Goal: Check status: Check status

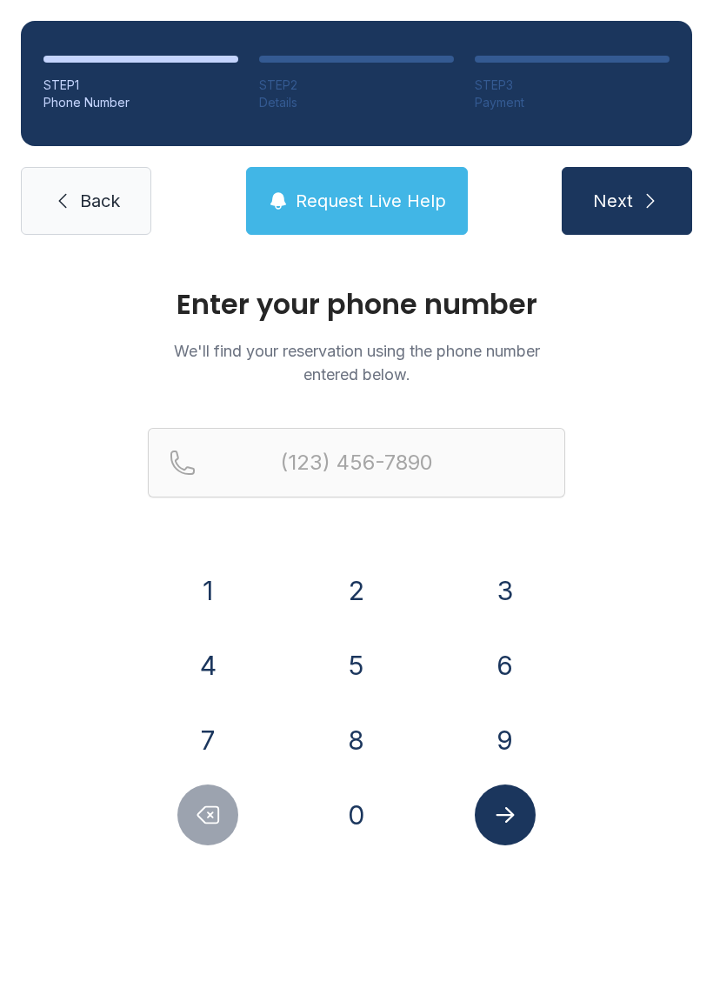
click at [369, 746] on button "8" at bounding box center [356, 739] width 61 height 61
click at [210, 669] on button "4" at bounding box center [207, 665] width 61 height 61
click at [484, 599] on button "3" at bounding box center [505, 590] width 61 height 61
click at [232, 754] on button "7" at bounding box center [207, 739] width 61 height 61
click at [358, 809] on button "0" at bounding box center [356, 814] width 61 height 61
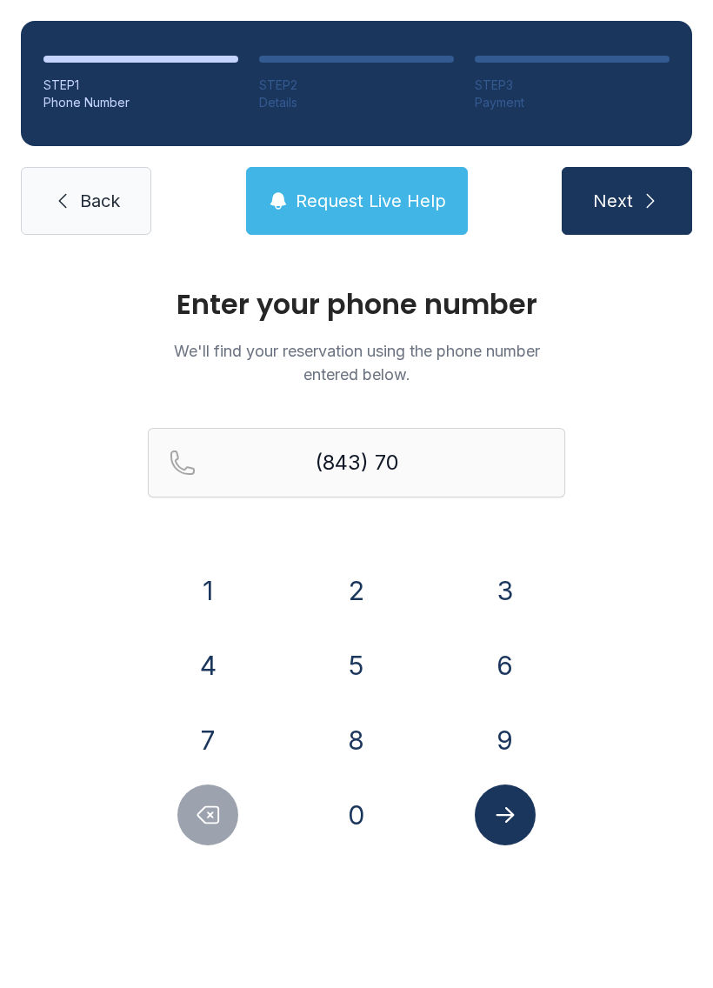
click at [198, 758] on button "7" at bounding box center [207, 739] width 61 height 61
click at [514, 656] on button "6" at bounding box center [505, 665] width 61 height 61
click at [508, 663] on button "6" at bounding box center [505, 665] width 61 height 61
click at [362, 666] on button "5" at bounding box center [356, 665] width 61 height 61
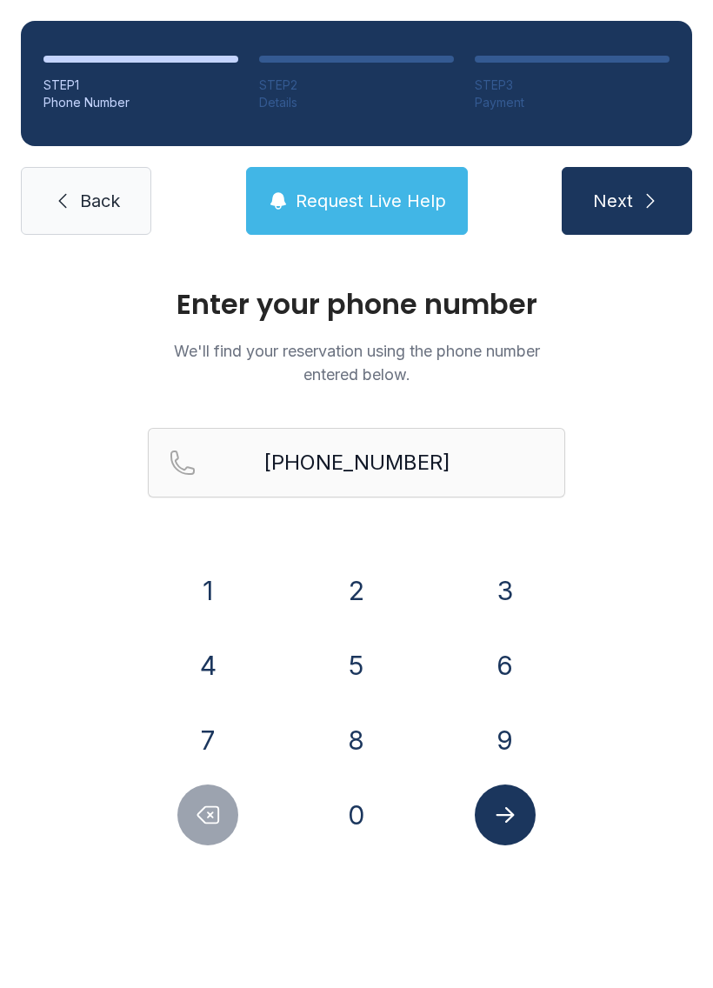
click at [526, 835] on button "Submit lookup form" at bounding box center [505, 814] width 61 height 61
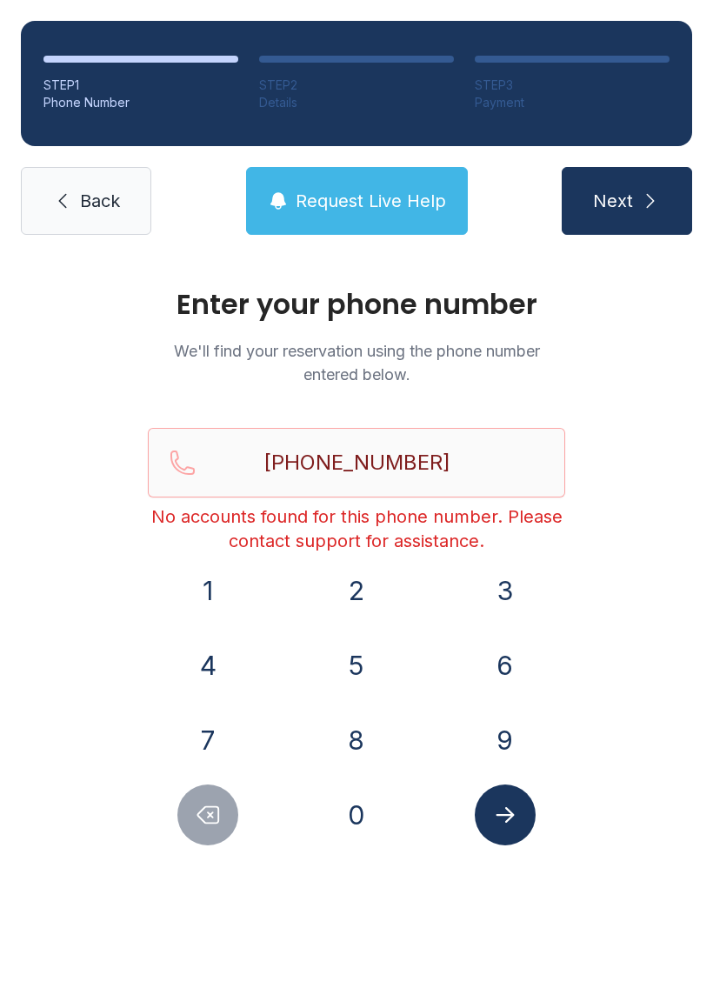
click at [223, 822] on button "Delete number" at bounding box center [207, 814] width 61 height 61
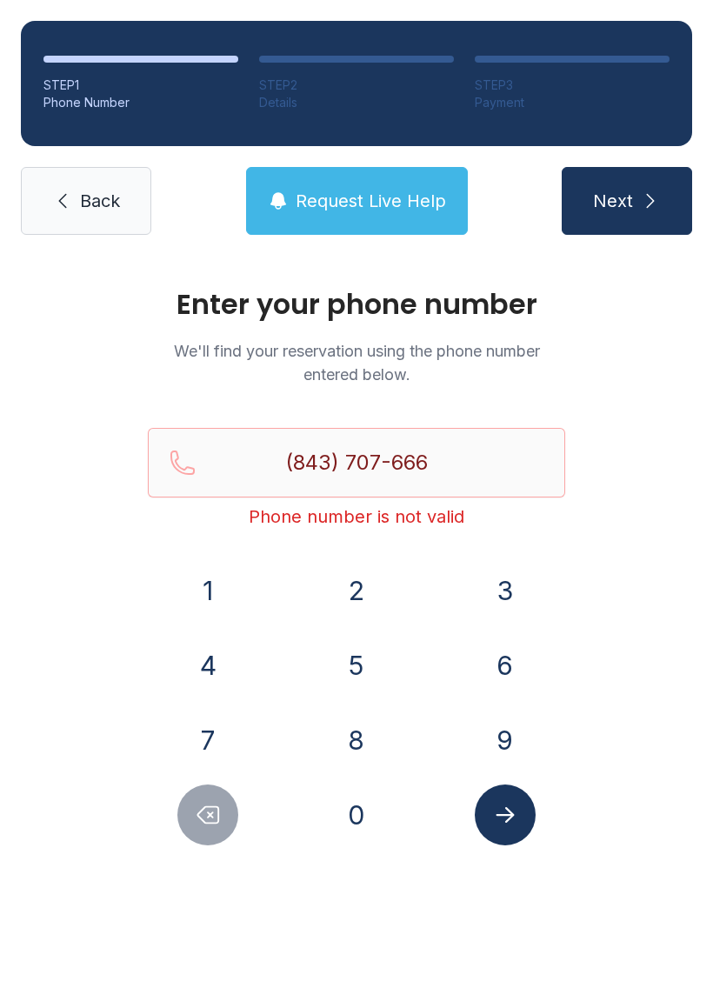
click at [223, 822] on button "Delete number" at bounding box center [207, 814] width 61 height 61
click at [221, 823] on icon "Delete number" at bounding box center [208, 815] width 26 height 26
click at [220, 822] on icon "Delete number" at bounding box center [208, 815] width 26 height 26
click at [215, 823] on icon "Delete number" at bounding box center [208, 815] width 21 height 17
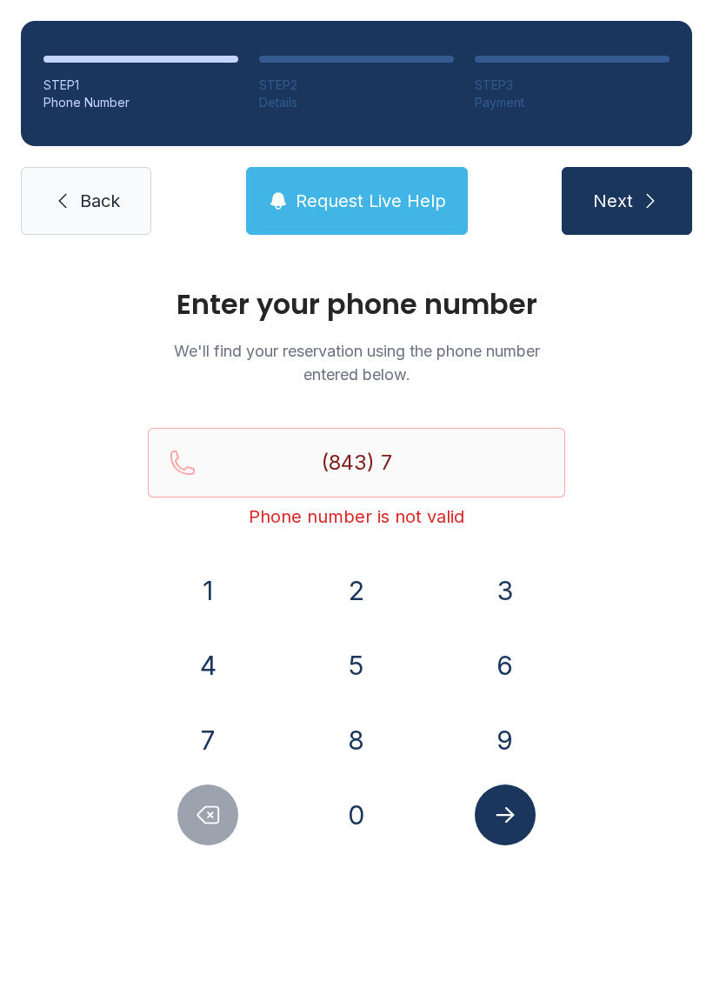
click at [215, 816] on icon "Delete number" at bounding box center [208, 815] width 26 height 26
click at [214, 815] on icon "Delete number" at bounding box center [208, 815] width 26 height 26
click at [212, 816] on icon "Delete number" at bounding box center [208, 815] width 21 height 17
type input "(8"
click at [212, 815] on icon "Delete number" at bounding box center [208, 815] width 21 height 17
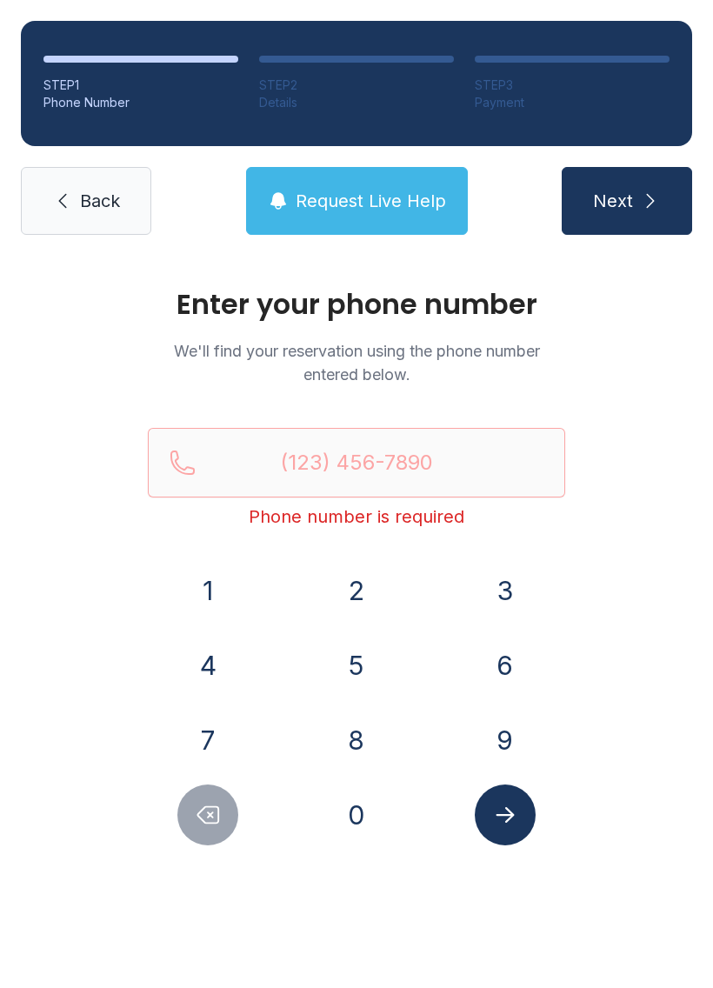
click at [354, 596] on button "2" at bounding box center [356, 590] width 61 height 61
click at [359, 817] on button "0" at bounding box center [356, 814] width 61 height 61
click at [511, 586] on button "3" at bounding box center [505, 590] width 61 height 61
click at [356, 587] on button "2" at bounding box center [356, 590] width 61 height 61
click at [228, 663] on button "4" at bounding box center [207, 665] width 61 height 61
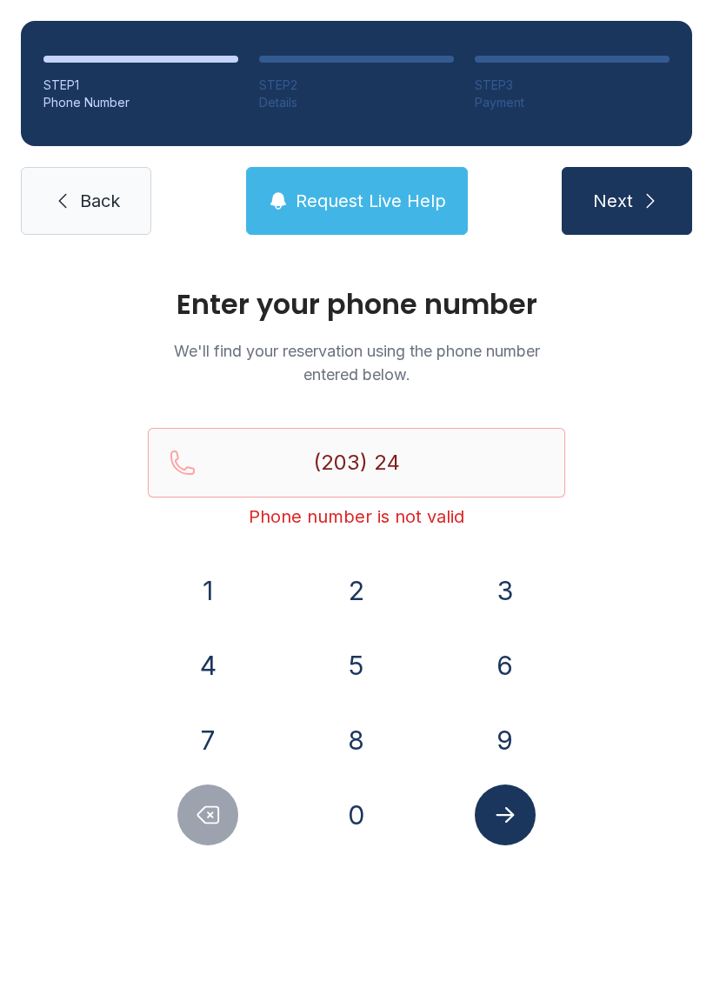
click at [529, 591] on button "3" at bounding box center [505, 590] width 61 height 61
click at [331, 595] on button "2" at bounding box center [356, 590] width 61 height 61
click at [355, 659] on button "5" at bounding box center [356, 665] width 61 height 61
click at [343, 753] on button "8" at bounding box center [356, 739] width 61 height 61
click at [212, 603] on button "1" at bounding box center [207, 590] width 61 height 61
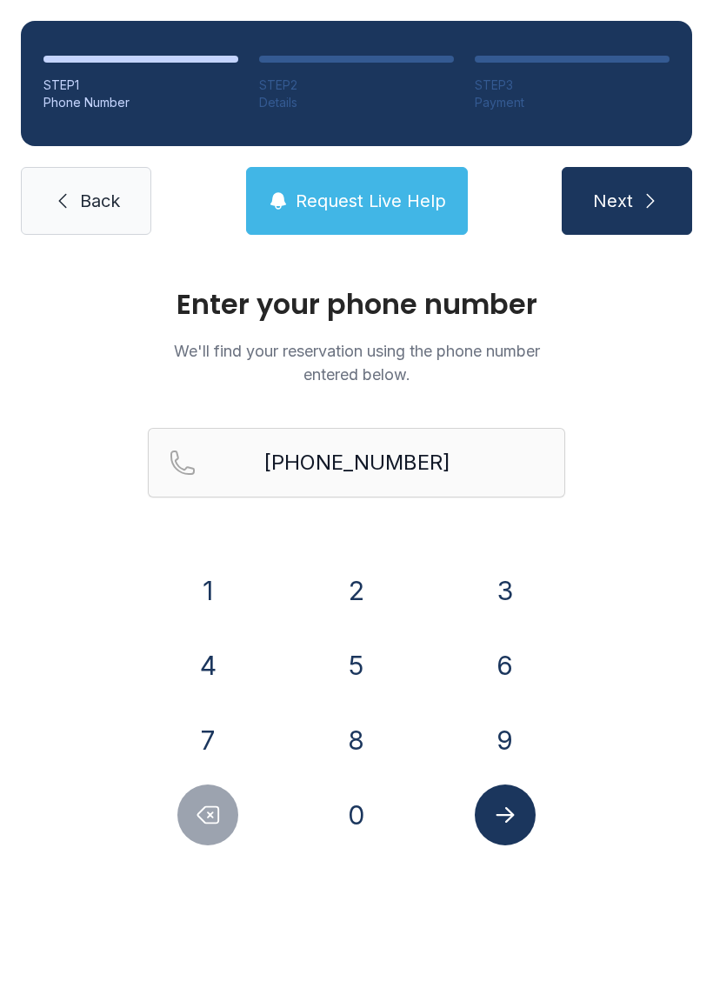
click at [517, 816] on icon "Submit lookup form" at bounding box center [505, 815] width 26 height 26
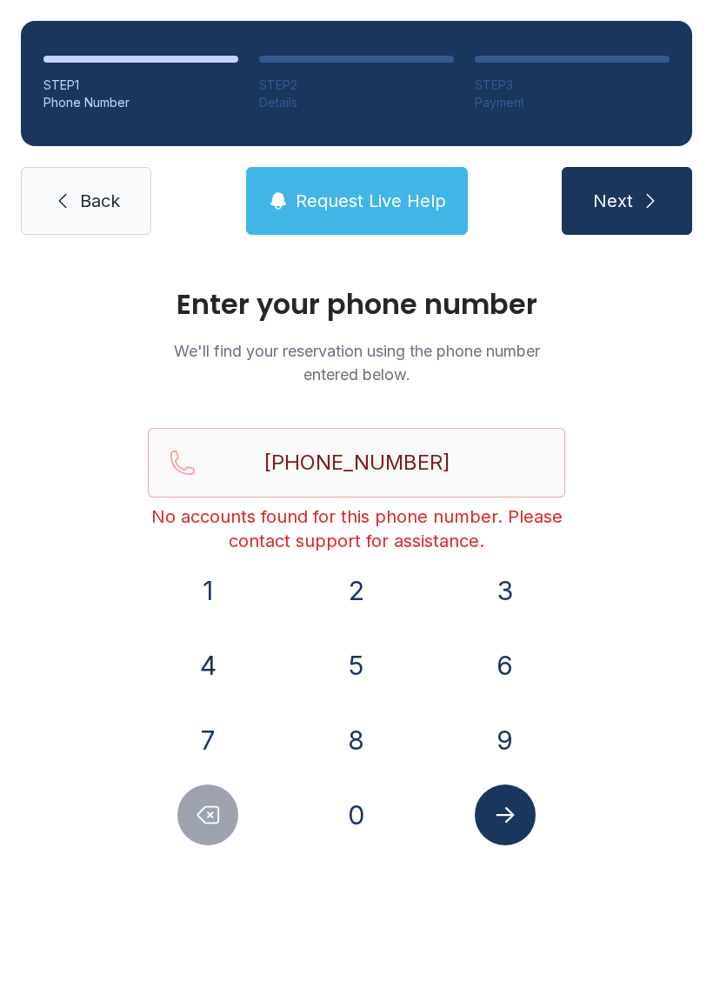
click at [213, 828] on button "Delete number" at bounding box center [207, 814] width 61 height 61
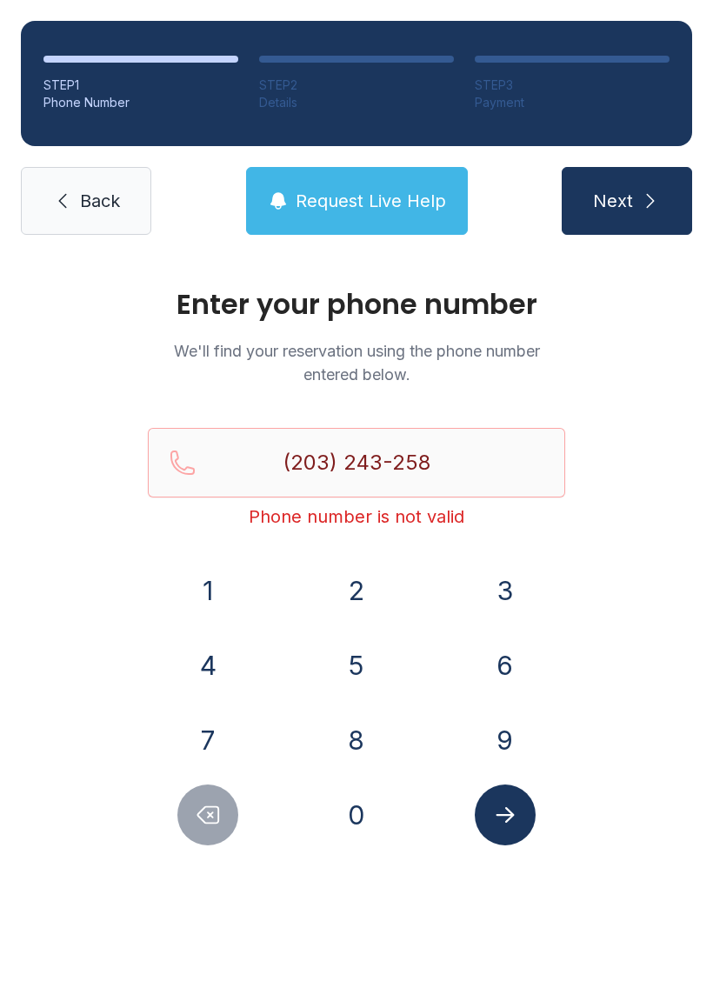
click at [213, 827] on icon "Delete number" at bounding box center [208, 815] width 26 height 26
click at [215, 834] on button "Delete number" at bounding box center [207, 814] width 61 height 61
click at [214, 834] on button "Delete number" at bounding box center [207, 814] width 61 height 61
click at [233, 828] on button "Delete number" at bounding box center [207, 814] width 61 height 61
click at [232, 828] on button "Delete number" at bounding box center [207, 814] width 61 height 61
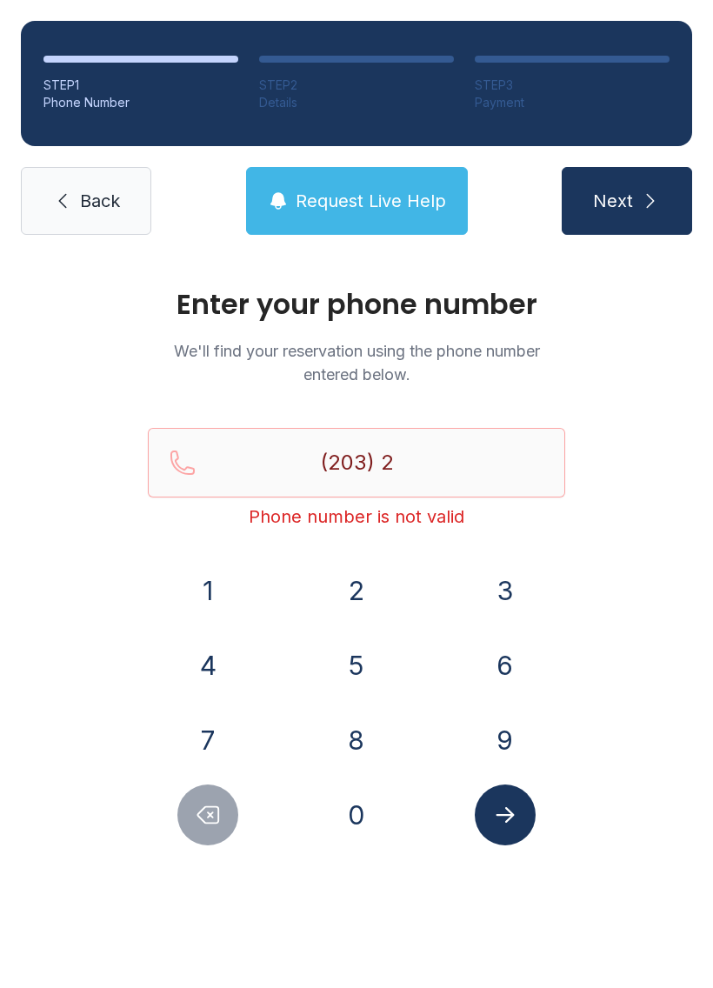
click at [228, 831] on button "Delete number" at bounding box center [207, 814] width 61 height 61
click at [226, 822] on button "Delete number" at bounding box center [207, 814] width 61 height 61
type input "(2"
click at [226, 821] on button "Delete number" at bounding box center [207, 814] width 61 height 61
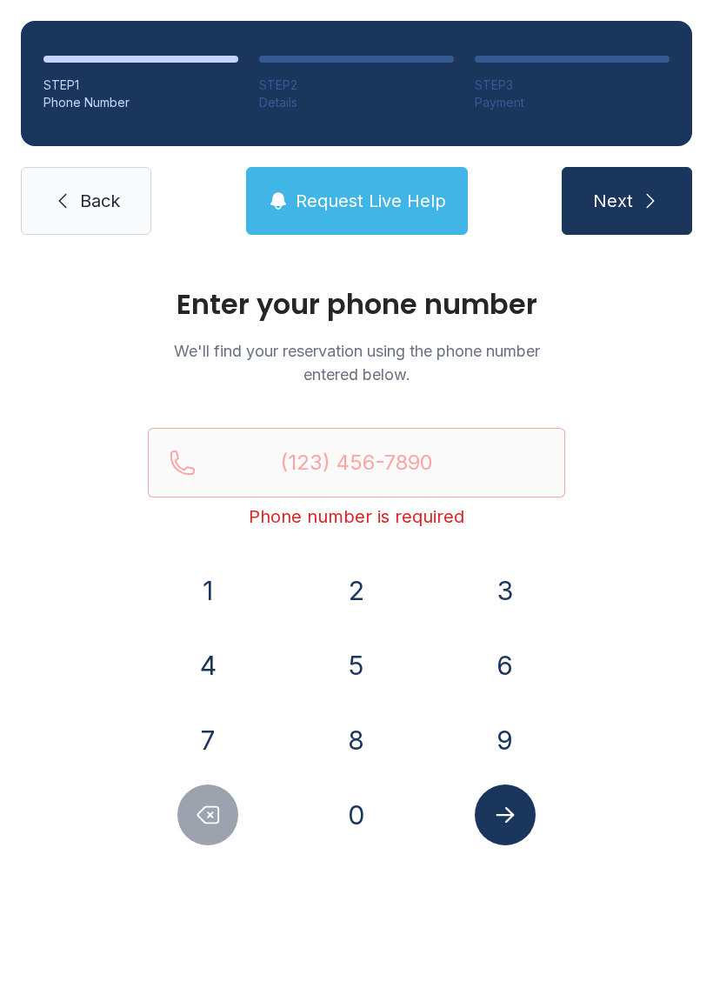
click at [226, 822] on button "Delete number" at bounding box center [207, 814] width 61 height 61
click at [359, 751] on button "8" at bounding box center [356, 739] width 61 height 61
click at [225, 680] on button "4" at bounding box center [207, 665] width 61 height 61
click at [508, 594] on button "3" at bounding box center [505, 590] width 61 height 61
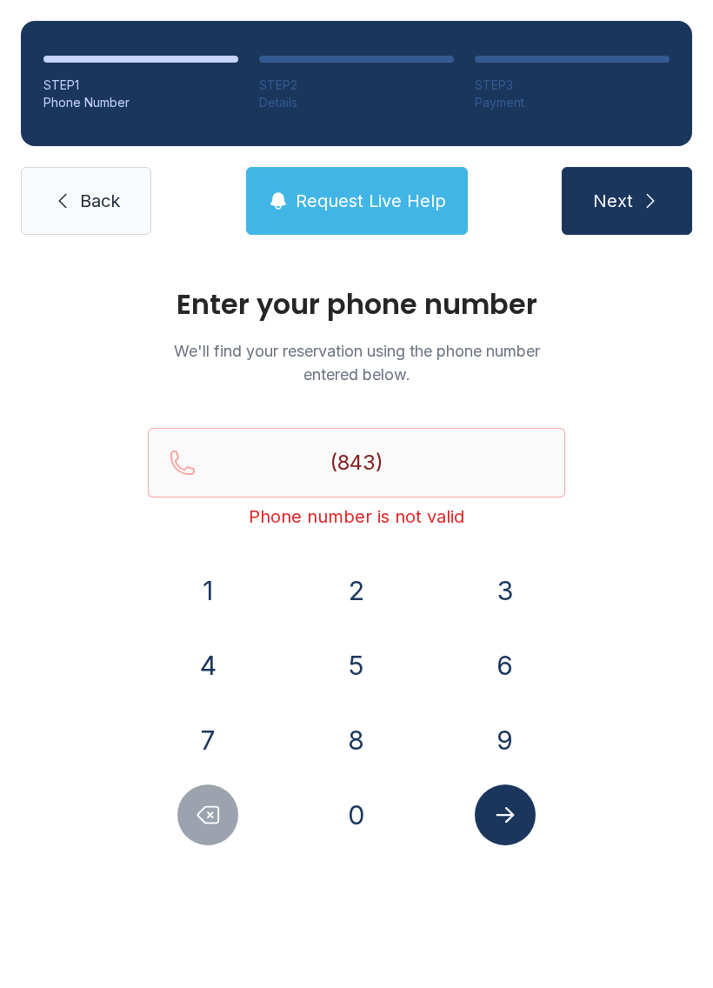
click at [196, 742] on button "7" at bounding box center [207, 739] width 61 height 61
click at [216, 590] on button "1" at bounding box center [207, 590] width 61 height 61
click at [355, 656] on button "5" at bounding box center [356, 665] width 61 height 61
click at [193, 590] on button "1" at bounding box center [207, 590] width 61 height 61
click at [349, 602] on button "2" at bounding box center [356, 590] width 61 height 61
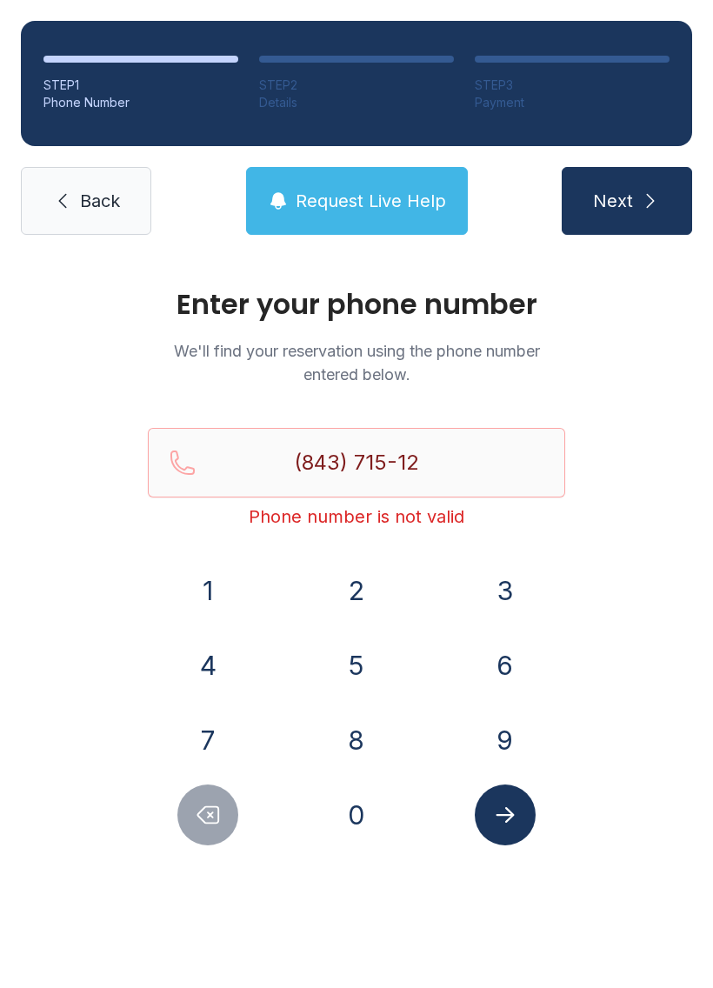
click at [195, 602] on button "1" at bounding box center [207, 590] width 61 height 61
click at [343, 598] on button "2" at bounding box center [356, 590] width 61 height 61
click at [523, 804] on button "Submit lookup form" at bounding box center [505, 814] width 61 height 61
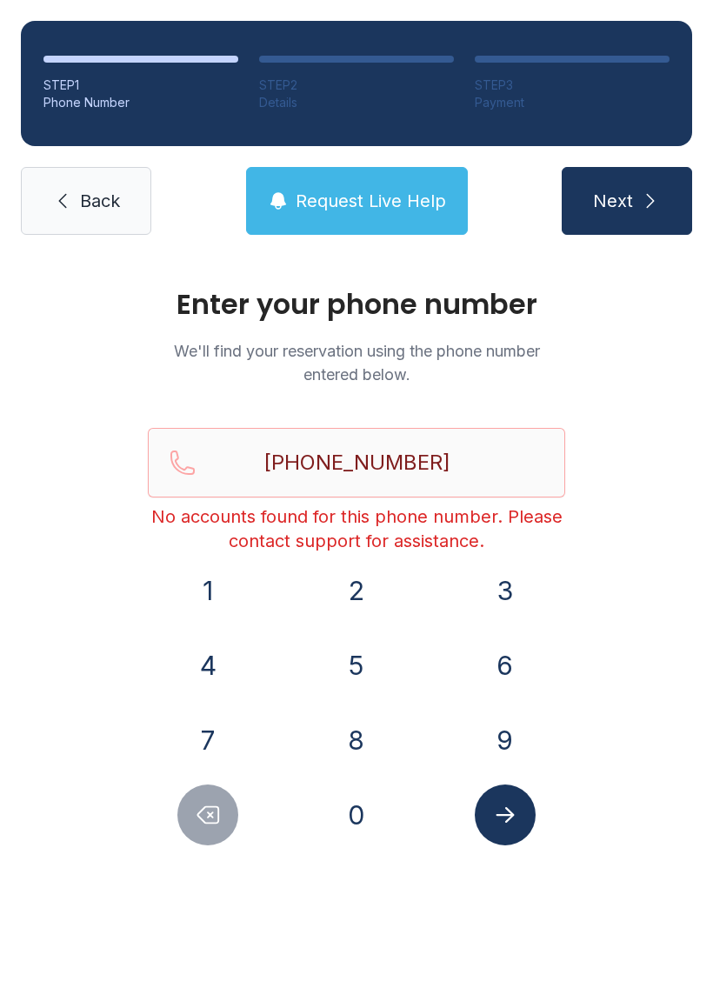
click at [215, 828] on button "Delete number" at bounding box center [207, 814] width 61 height 61
click at [214, 828] on button "Delete number" at bounding box center [207, 814] width 61 height 61
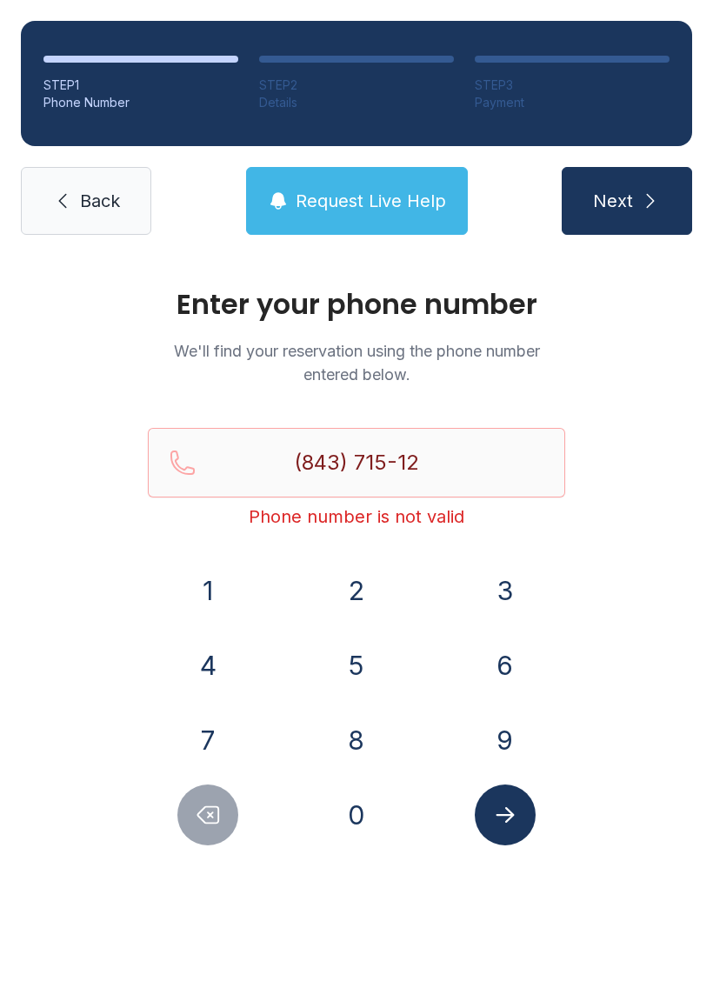
click at [210, 834] on button "Delete number" at bounding box center [207, 814] width 61 height 61
click at [221, 839] on button "Delete number" at bounding box center [207, 814] width 61 height 61
click at [223, 841] on button "Delete number" at bounding box center [207, 814] width 61 height 61
click at [225, 832] on button "Delete number" at bounding box center [207, 814] width 61 height 61
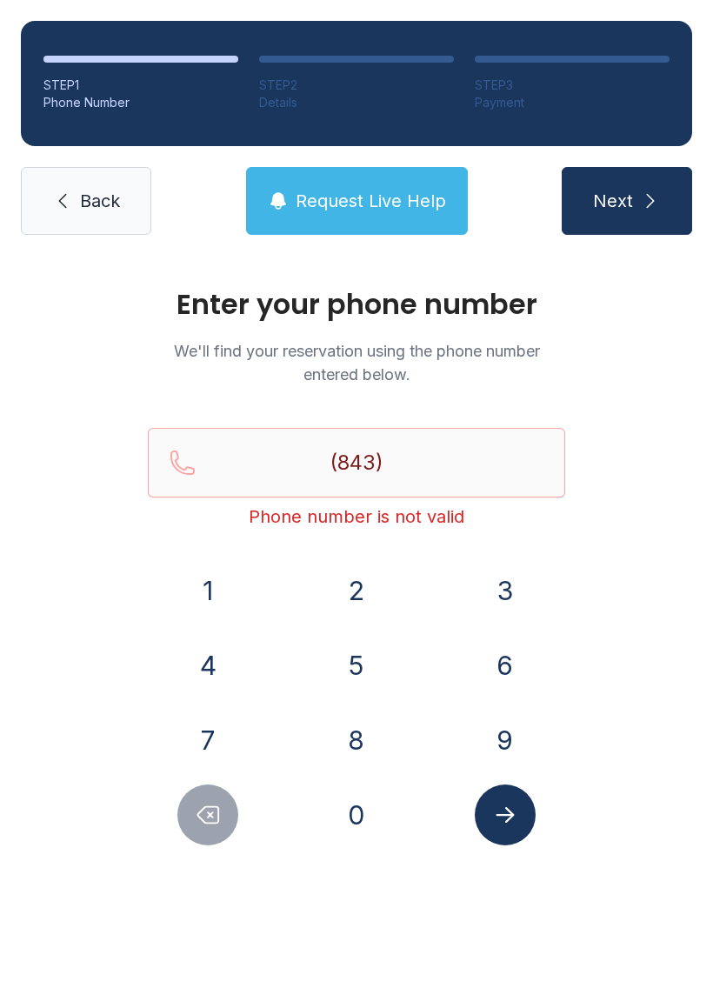
click at [225, 832] on button "Delete number" at bounding box center [207, 814] width 61 height 61
click at [216, 842] on button "Delete number" at bounding box center [207, 814] width 61 height 61
type input "(8"
click at [223, 850] on div "Enter your phone number We'll find your reservation using the phone number ente…" at bounding box center [356, 585] width 713 height 659
click at [220, 842] on button "Delete number" at bounding box center [207, 814] width 61 height 61
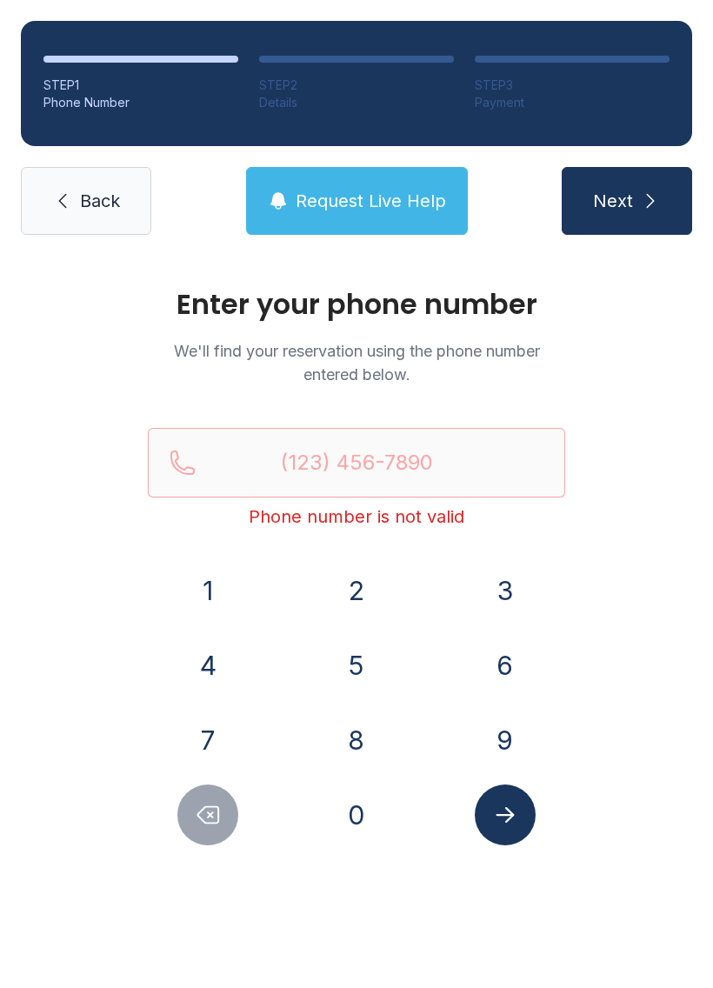
click at [225, 848] on div "Enter your phone number We'll find your reservation using the phone number ente…" at bounding box center [356, 585] width 713 height 659
click at [214, 842] on button "Delete number" at bounding box center [207, 814] width 61 height 61
click at [80, 172] on link "Back" at bounding box center [86, 201] width 130 height 68
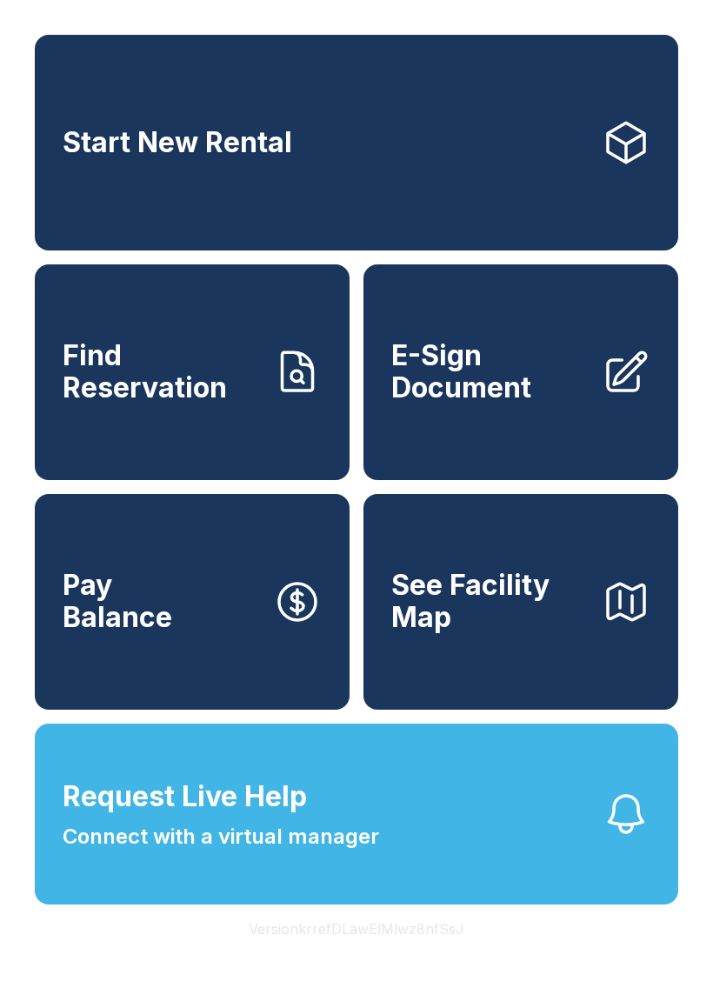
click at [231, 403] on span "Find Reservation" at bounding box center [161, 371] width 196 height 63
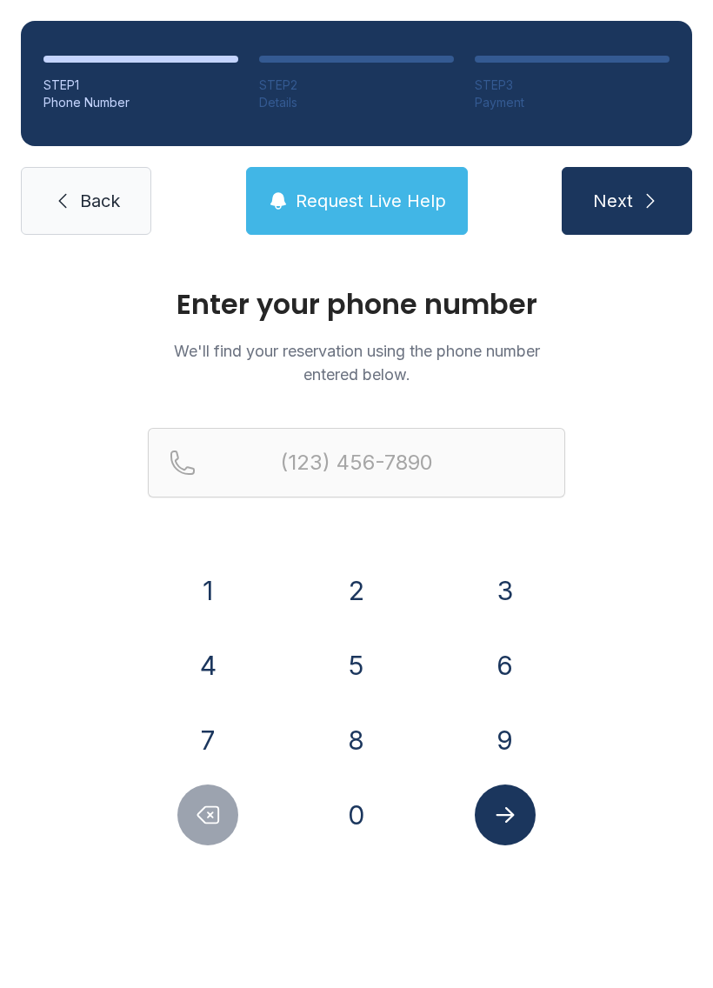
click at [370, 733] on button "8" at bounding box center [356, 739] width 61 height 61
click at [221, 652] on button "4" at bounding box center [207, 665] width 61 height 61
click at [512, 574] on button "3" at bounding box center [505, 590] width 61 height 61
click at [358, 579] on button "2" at bounding box center [356, 590] width 61 height 61
click at [350, 842] on button "0" at bounding box center [356, 814] width 61 height 61
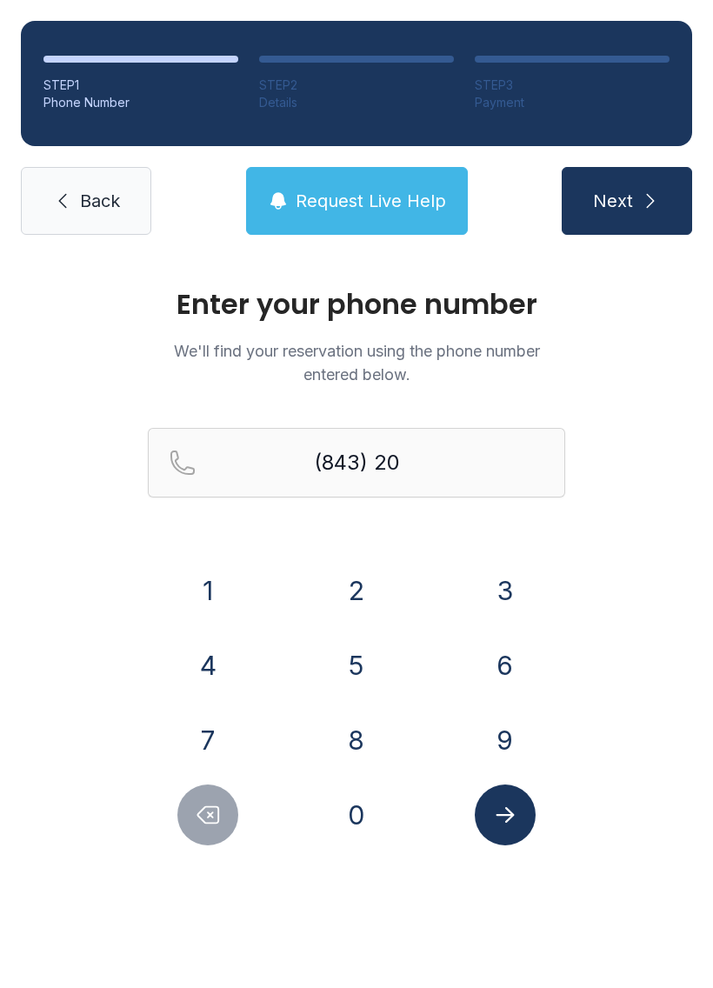
click at [219, 802] on icon "Delete number" at bounding box center [208, 815] width 26 height 26
click at [218, 802] on icon "Delete number" at bounding box center [208, 815] width 26 height 26
click at [208, 828] on button "Delete number" at bounding box center [207, 814] width 61 height 61
click at [207, 827] on icon "Delete number" at bounding box center [208, 815] width 26 height 26
type input "(8"
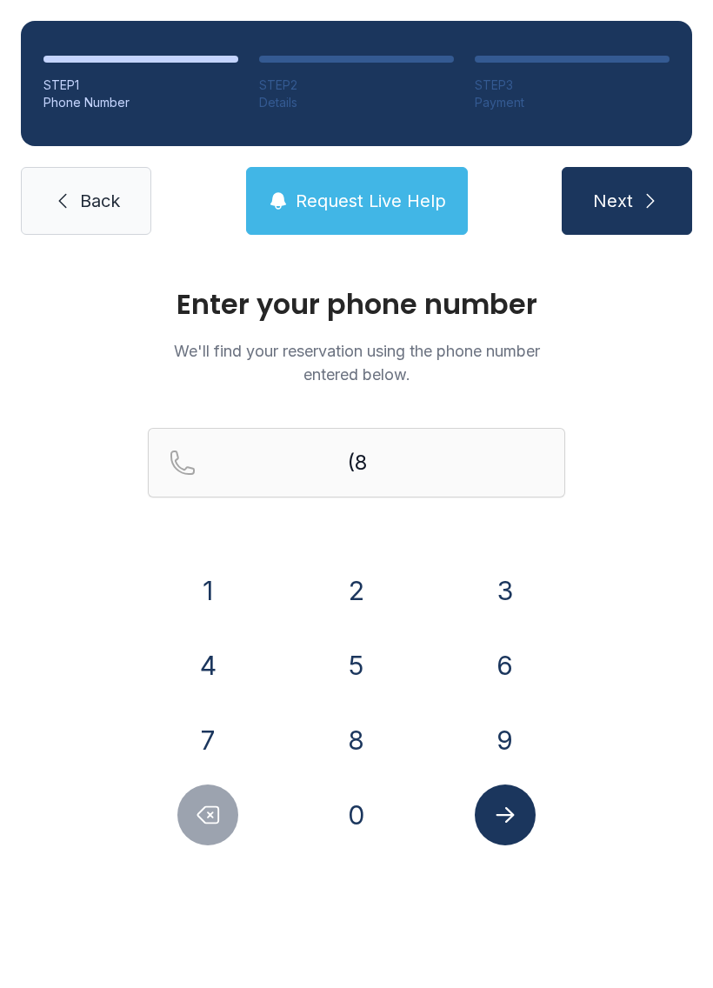
click at [200, 819] on icon "Delete number" at bounding box center [208, 815] width 26 height 26
click at [358, 582] on button "2" at bounding box center [356, 590] width 61 height 61
click at [352, 819] on button "0" at bounding box center [356, 814] width 61 height 61
click at [501, 583] on button "3" at bounding box center [505, 590] width 61 height 61
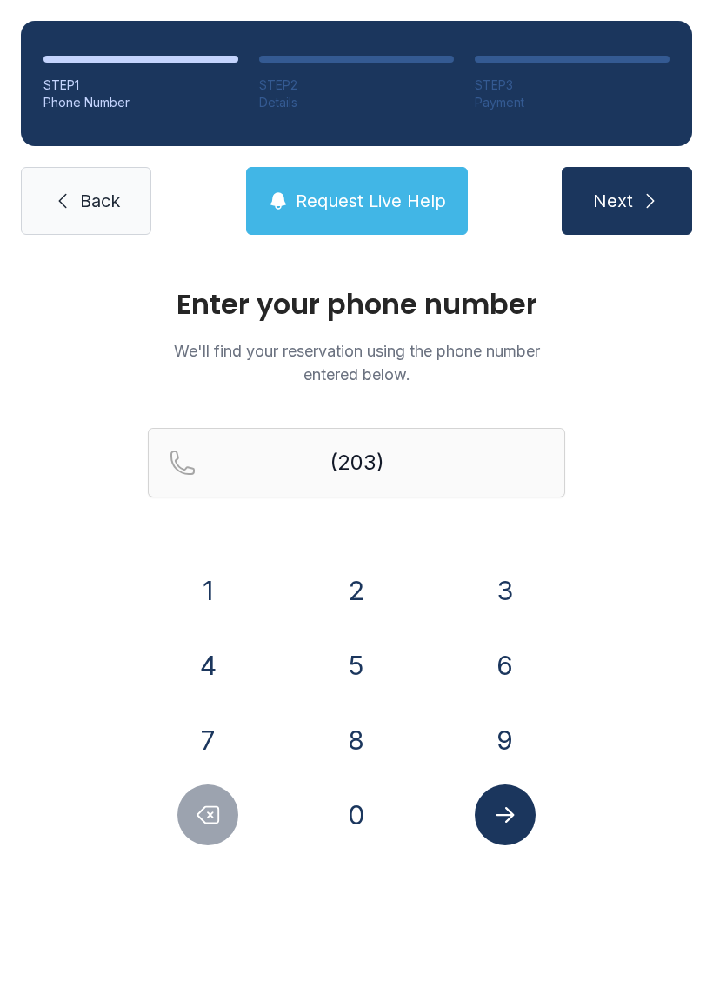
click at [361, 594] on button "2" at bounding box center [356, 590] width 61 height 61
click at [227, 654] on button "4" at bounding box center [207, 665] width 61 height 61
click at [497, 593] on button "3" at bounding box center [505, 590] width 61 height 61
click at [359, 581] on button "2" at bounding box center [356, 590] width 61 height 61
click at [361, 669] on button "5" at bounding box center [356, 665] width 61 height 61
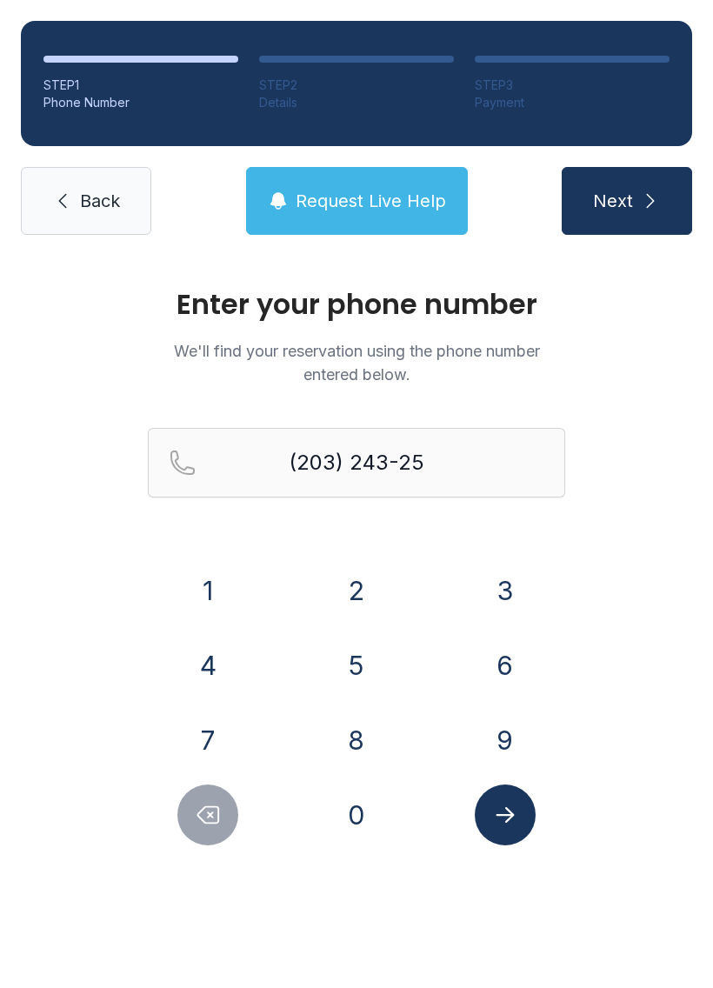
click at [362, 753] on button "8" at bounding box center [356, 739] width 61 height 61
click at [219, 589] on button "1" at bounding box center [207, 590] width 61 height 61
click at [540, 798] on div at bounding box center [504, 814] width 121 height 61
click at [513, 798] on button "Submit lookup form" at bounding box center [505, 814] width 61 height 61
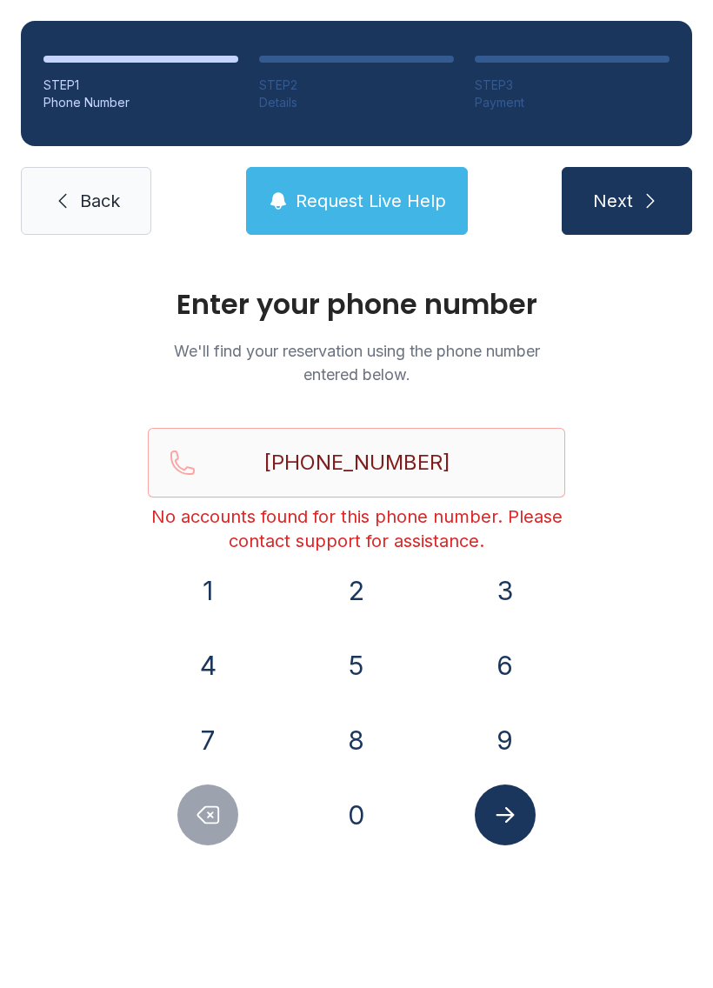
click at [222, 818] on button "Delete number" at bounding box center [207, 814] width 61 height 61
click at [221, 817] on icon "Delete number" at bounding box center [208, 815] width 26 height 26
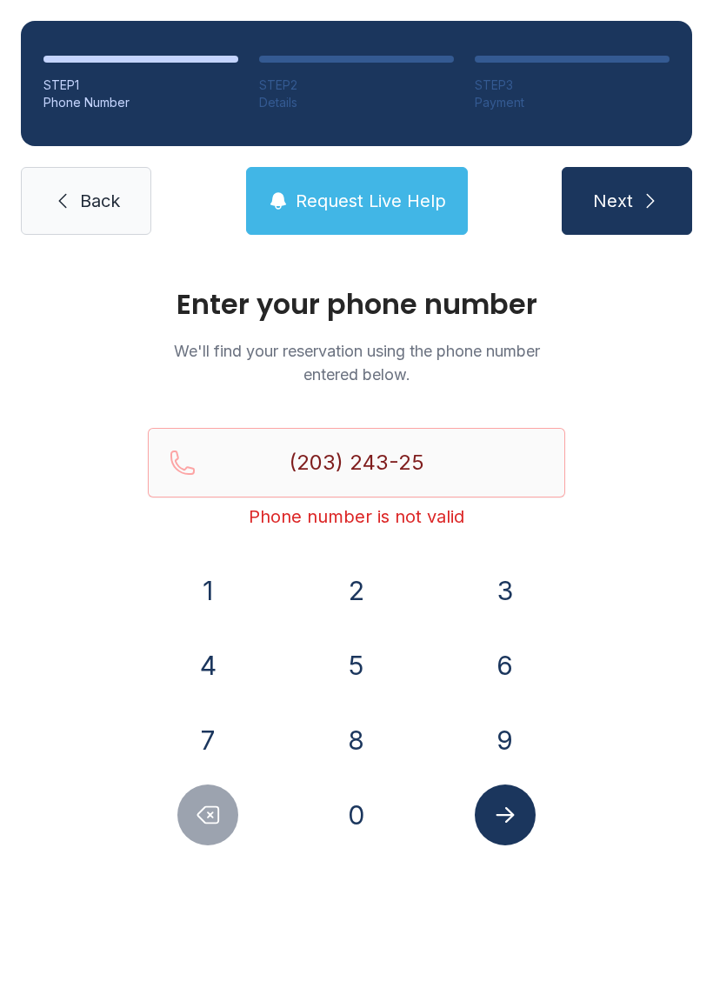
click at [206, 818] on icon "Delete number" at bounding box center [208, 815] width 26 height 26
click at [205, 817] on icon "Delete number" at bounding box center [208, 815] width 26 height 26
click at [215, 793] on button "Delete number" at bounding box center [207, 814] width 61 height 61
click at [215, 792] on button "Delete number" at bounding box center [207, 814] width 61 height 61
click at [202, 802] on icon "Delete number" at bounding box center [208, 815] width 26 height 26
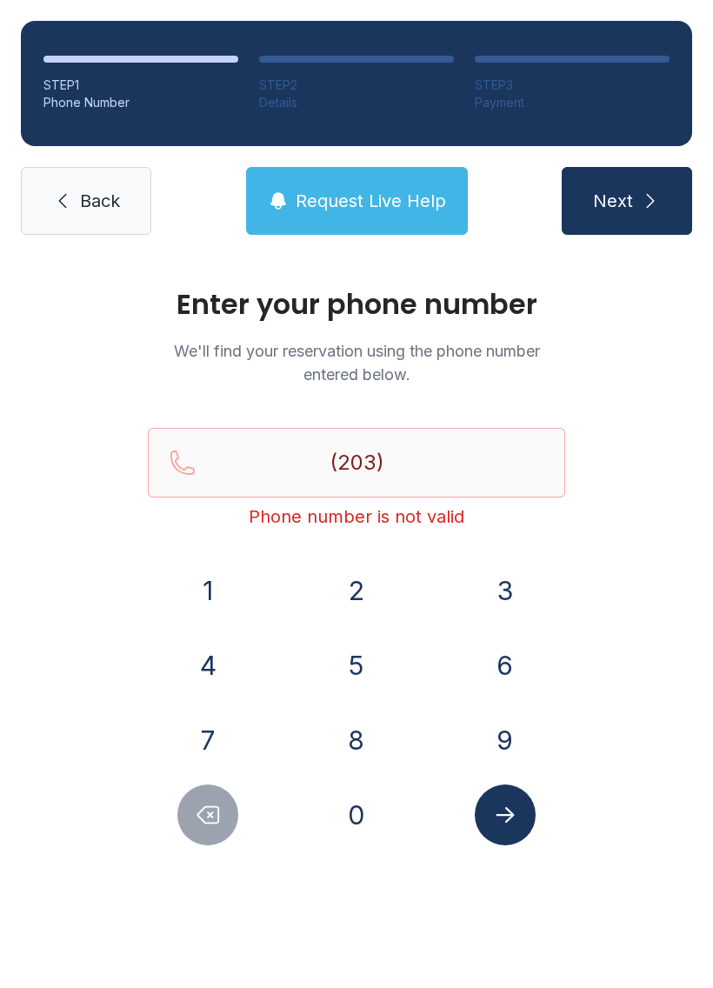
click at [201, 802] on icon "Delete number" at bounding box center [208, 815] width 26 height 26
click at [205, 797] on button "Delete number" at bounding box center [207, 814] width 61 height 61
type input "(2"
click at [204, 797] on button "Delete number" at bounding box center [207, 814] width 61 height 61
click at [202, 810] on icon "Delete number" at bounding box center [208, 815] width 21 height 17
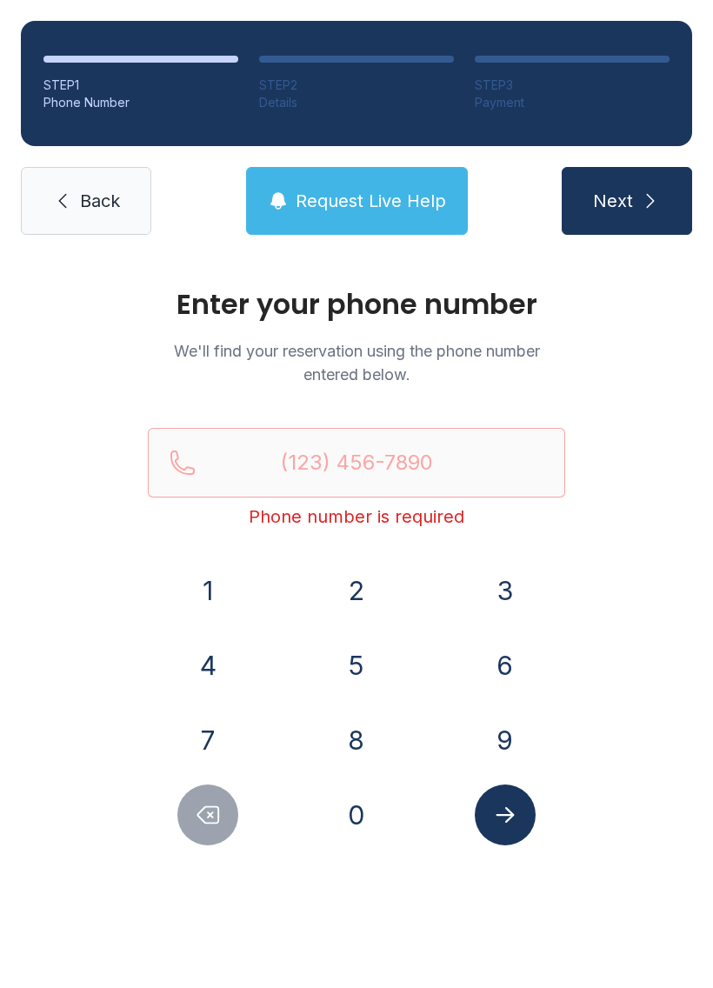
click at [201, 810] on icon "Delete number" at bounding box center [208, 815] width 21 height 17
click at [209, 792] on button "Delete number" at bounding box center [207, 814] width 61 height 61
click at [363, 721] on button "8" at bounding box center [356, 739] width 61 height 61
click at [229, 649] on button "4" at bounding box center [207, 665] width 61 height 61
click at [509, 562] on button "3" at bounding box center [505, 590] width 61 height 61
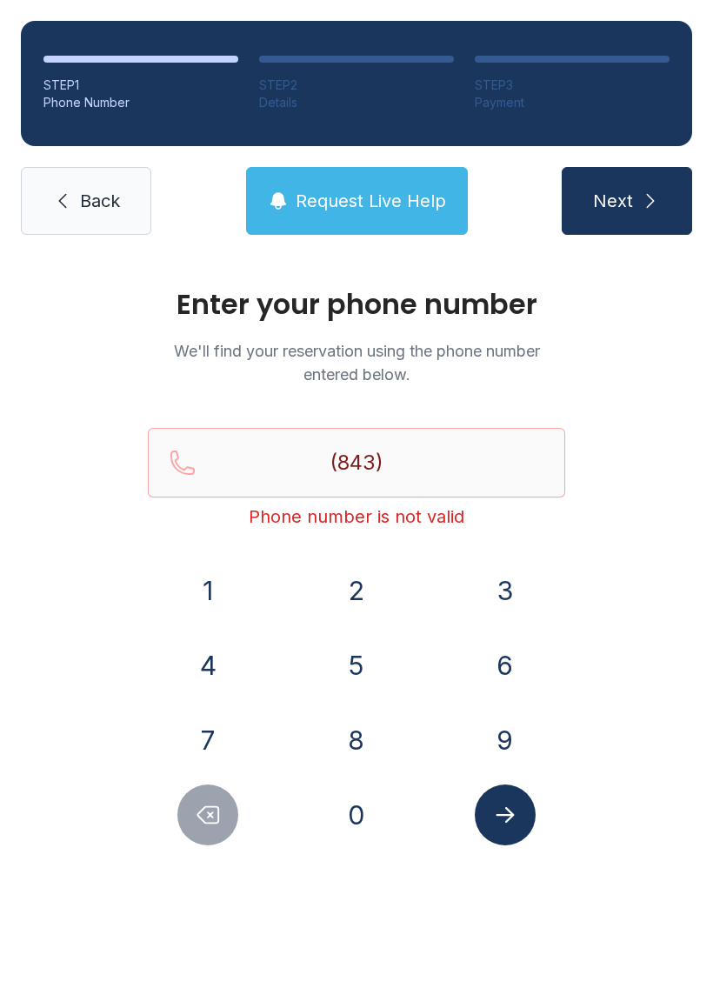
click at [204, 733] on button "7" at bounding box center [207, 739] width 61 height 61
click at [329, 808] on button "0" at bounding box center [356, 814] width 61 height 61
click at [205, 720] on button "7" at bounding box center [207, 739] width 61 height 61
click at [344, 673] on button "5" at bounding box center [356, 665] width 61 height 61
click at [343, 672] on button "5" at bounding box center [356, 665] width 61 height 61
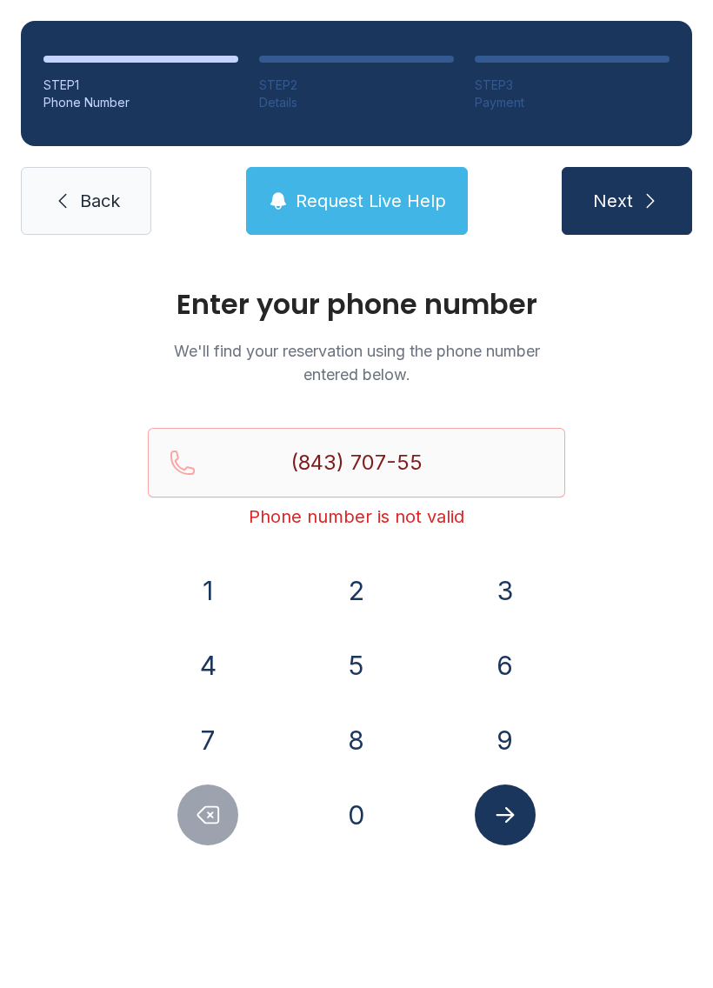
click at [340, 676] on button "5" at bounding box center [356, 665] width 61 height 61
click at [505, 662] on button "6" at bounding box center [505, 665] width 61 height 61
click at [509, 834] on button "Submit lookup form" at bounding box center [505, 814] width 61 height 61
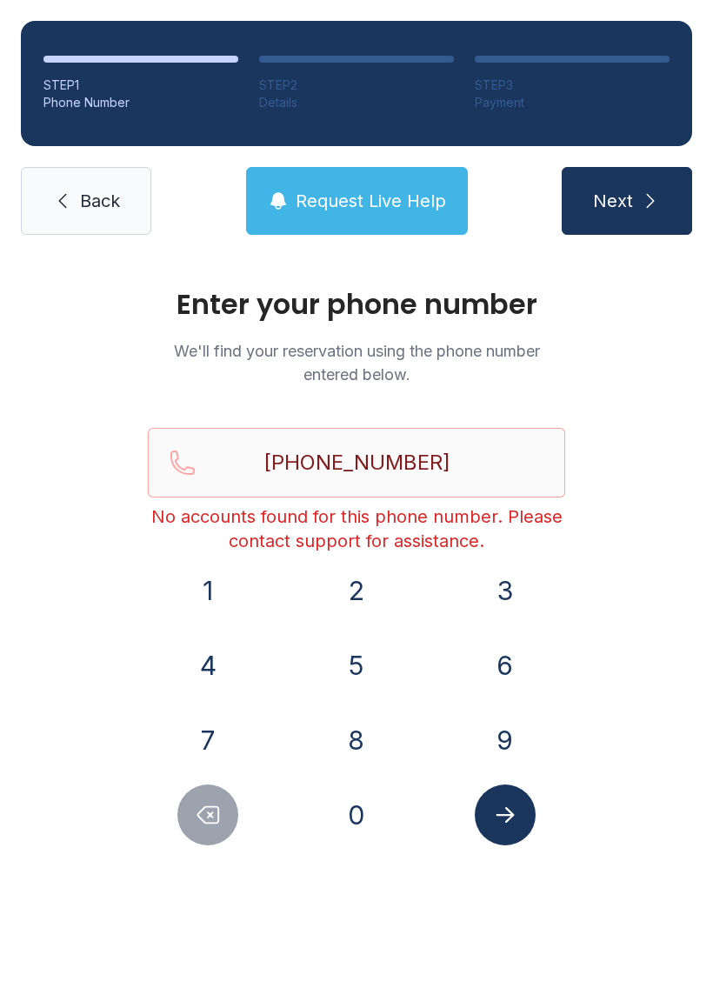
click at [205, 814] on icon "Delete number" at bounding box center [208, 815] width 26 height 26
click at [205, 813] on icon "Delete number" at bounding box center [208, 815] width 26 height 26
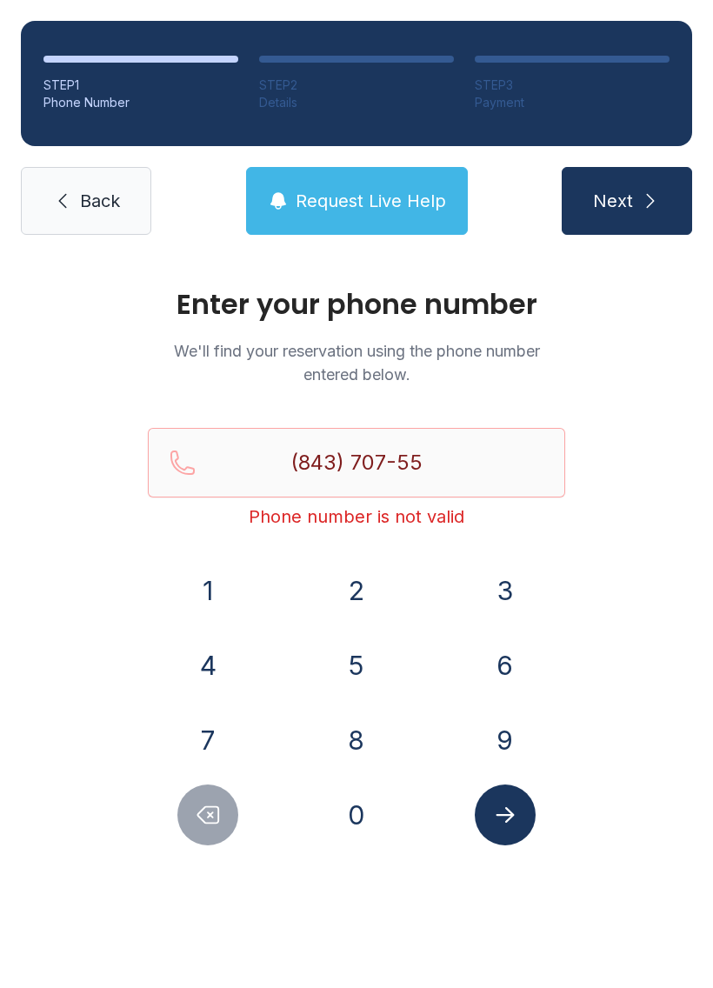
click at [209, 819] on icon "Delete number" at bounding box center [208, 815] width 26 height 26
click at [236, 805] on button "Delete number" at bounding box center [207, 814] width 61 height 61
click at [237, 813] on button "Delete number" at bounding box center [207, 814] width 61 height 61
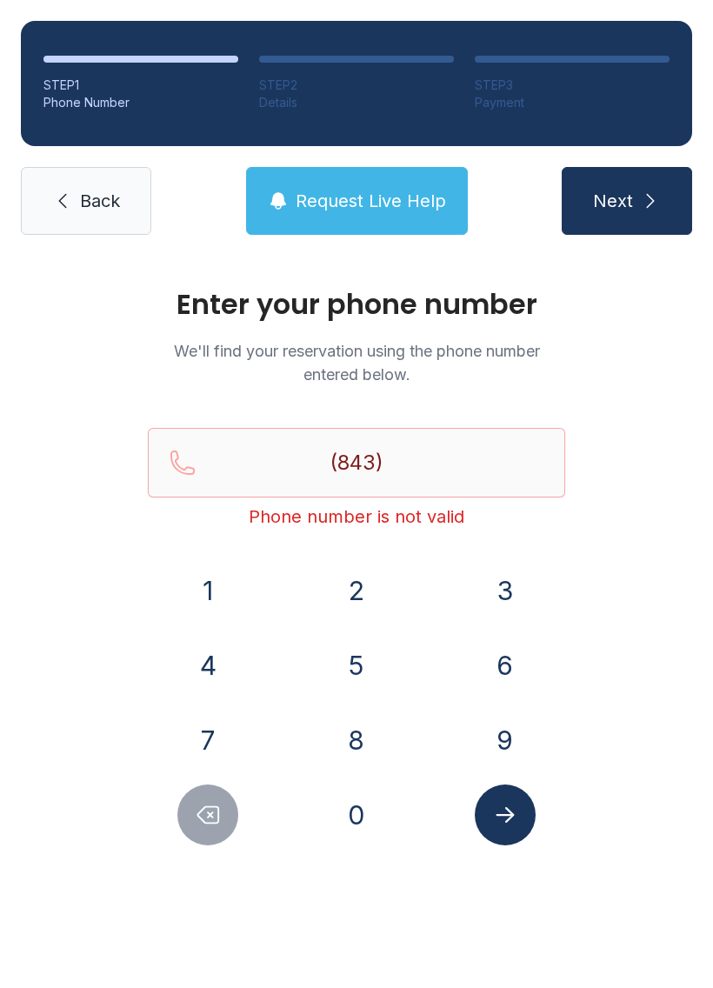
click at [239, 815] on div at bounding box center [208, 814] width 121 height 61
click at [237, 819] on button "Delete number" at bounding box center [207, 814] width 61 height 61
type input "(8"
click at [227, 835] on button "Delete number" at bounding box center [207, 814] width 61 height 61
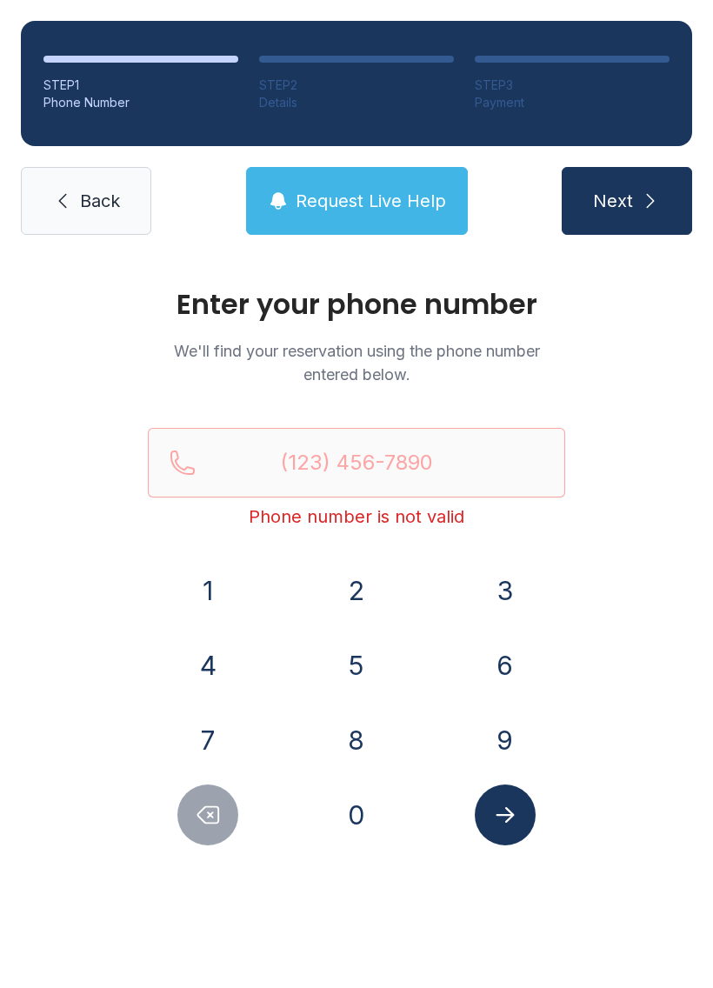
click at [226, 835] on button "Delete number" at bounding box center [207, 814] width 61 height 61
click at [220, 838] on button "Delete number" at bounding box center [207, 814] width 61 height 61
click at [396, 197] on span "Request Live Help" at bounding box center [371, 201] width 150 height 24
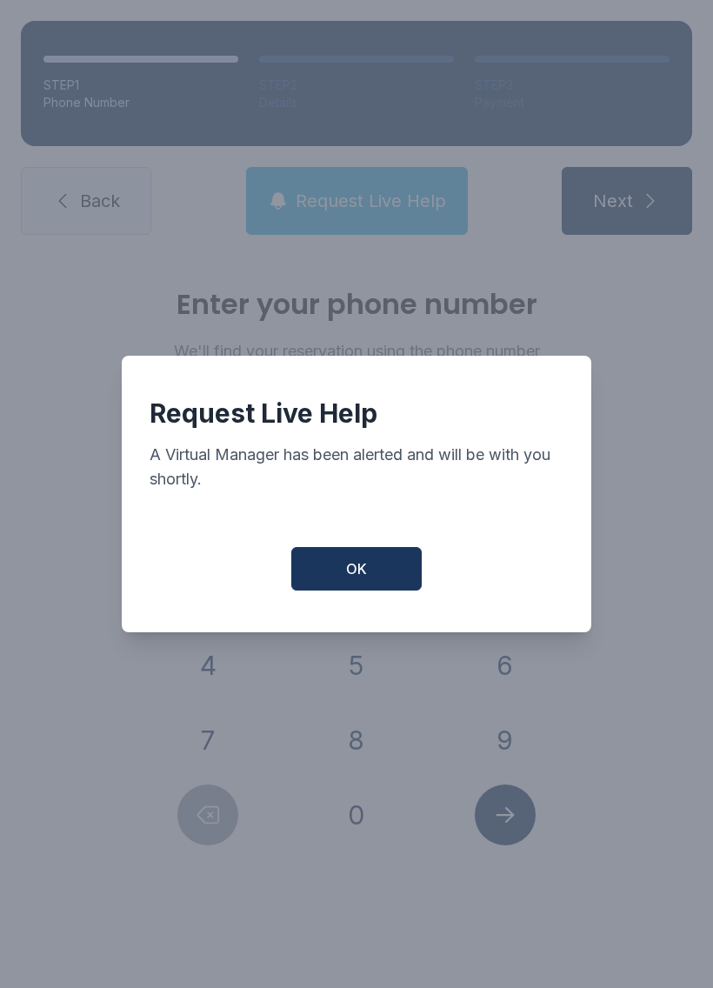
click at [372, 582] on button "OK" at bounding box center [356, 568] width 130 height 43
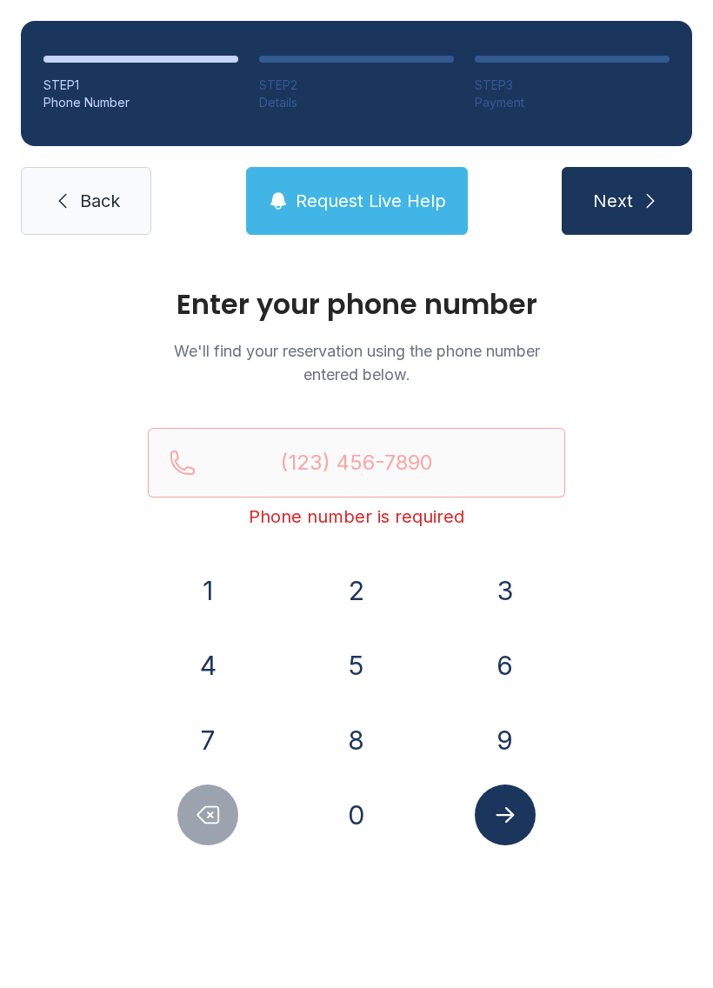
click at [112, 184] on link "Back" at bounding box center [86, 201] width 130 height 68
